Goal: Navigation & Orientation: Find specific page/section

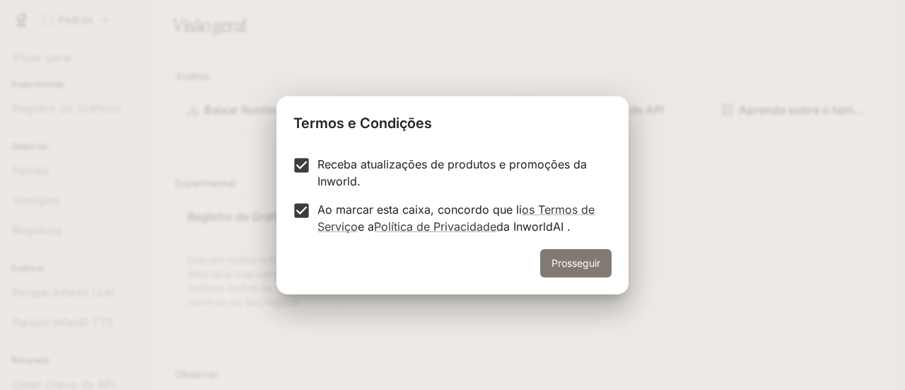
click at [578, 260] on font "Prosseguir" at bounding box center [575, 263] width 49 height 12
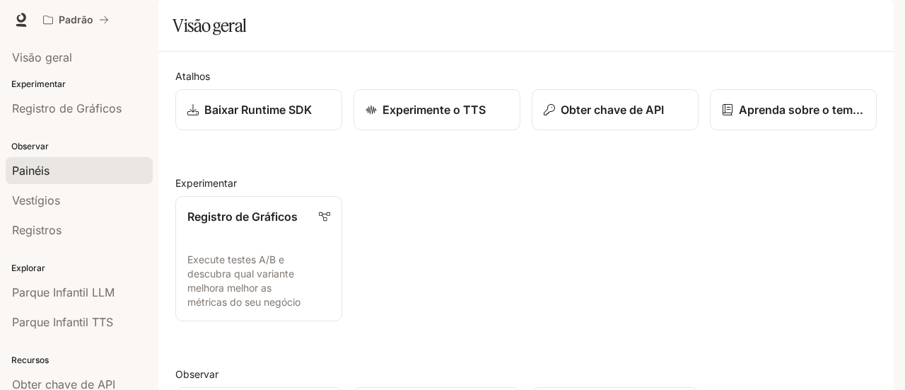
click at [47, 167] on font "Painéis" at bounding box center [30, 170] width 37 height 14
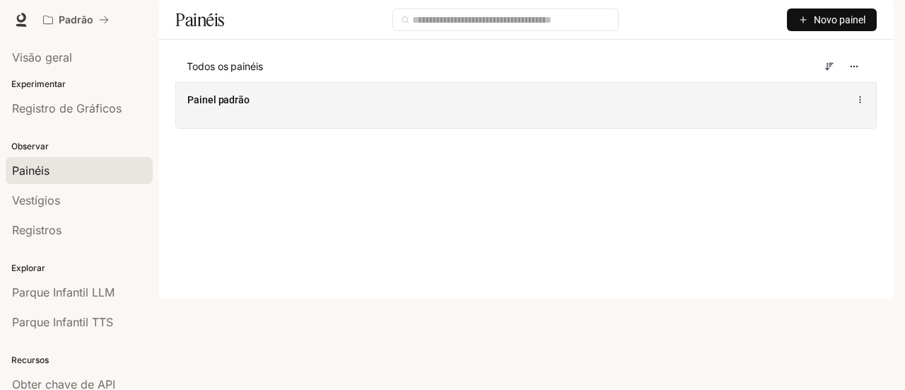
click at [241, 105] on font "Painel padrão" at bounding box center [218, 99] width 62 height 11
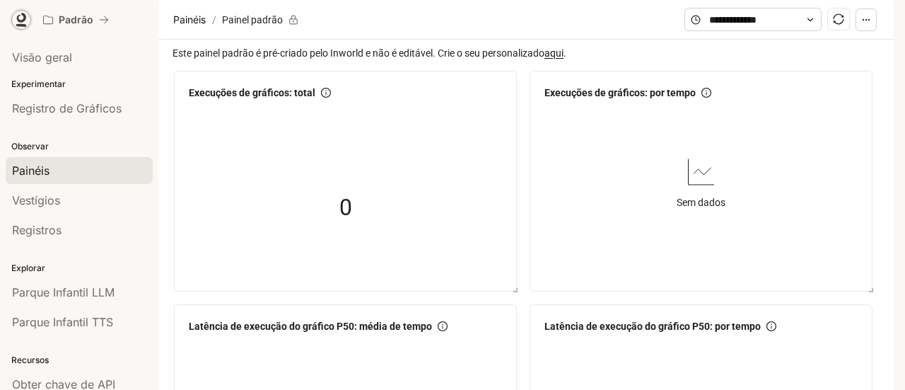
click at [21, 13] on icon at bounding box center [21, 20] width 14 height 14
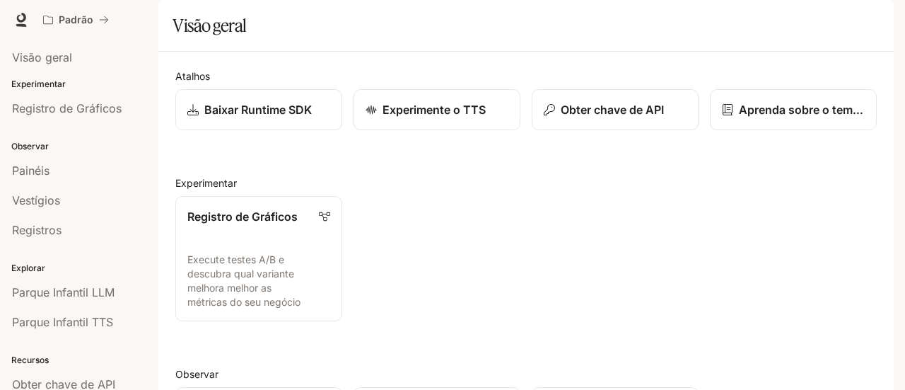
click at [873, 18] on img "button" at bounding box center [874, 20] width 20 height 20
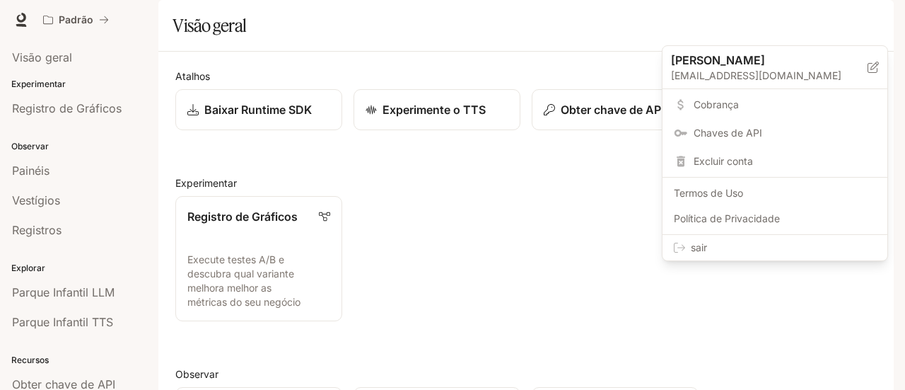
click at [725, 246] on span "sair" at bounding box center [783, 247] width 185 height 14
